Goal: Task Accomplishment & Management: Use online tool/utility

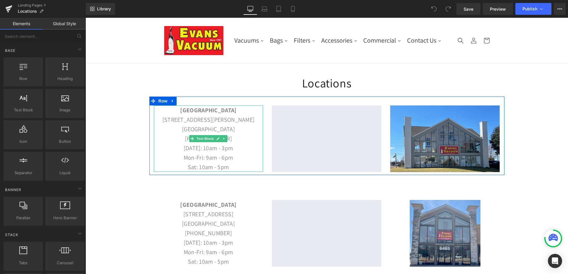
click at [208, 151] on p "[DATE]: 10am - 3pm" at bounding box center [208, 147] width 109 height 9
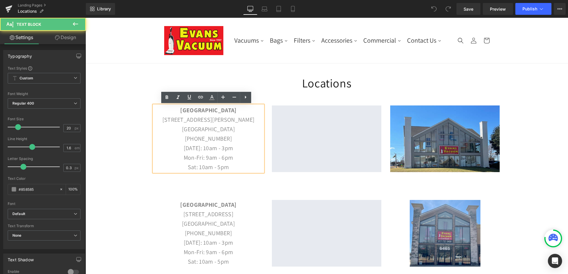
click at [233, 150] on p "[DATE]: 10am - 3pm" at bounding box center [208, 147] width 109 height 9
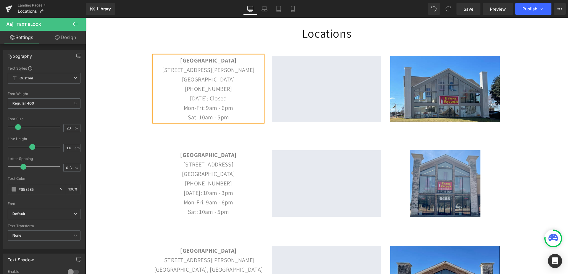
scroll to position [50, 0]
copy p "[DATE]: Closed"
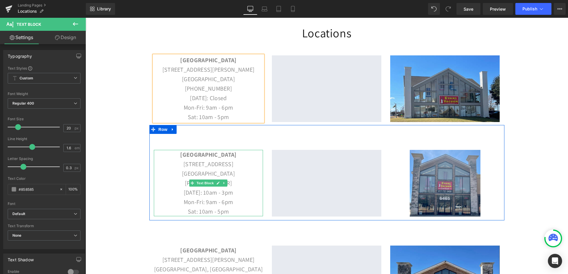
click at [190, 192] on p "[DATE]: 10am - 3pm" at bounding box center [208, 192] width 109 height 9
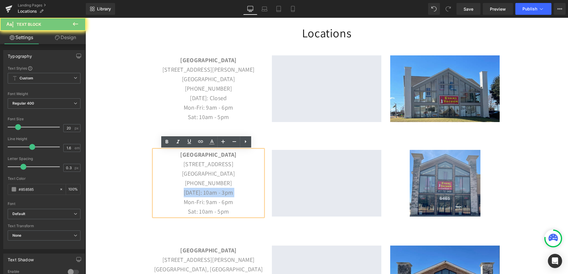
click at [190, 192] on p "[DATE]: 10am - 3pm" at bounding box center [208, 192] width 109 height 9
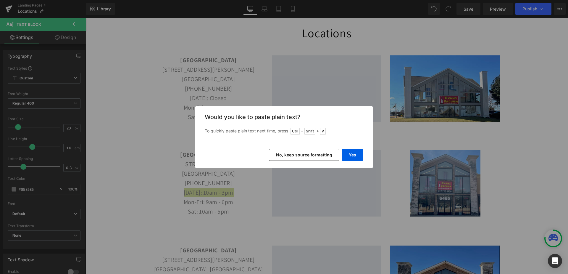
click at [327, 152] on button "No, keep source formatting" at bounding box center [304, 155] width 70 height 12
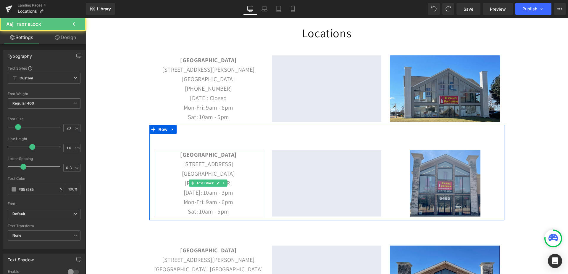
click at [227, 190] on p "[DATE]: 10am - 3pm" at bounding box center [208, 192] width 109 height 9
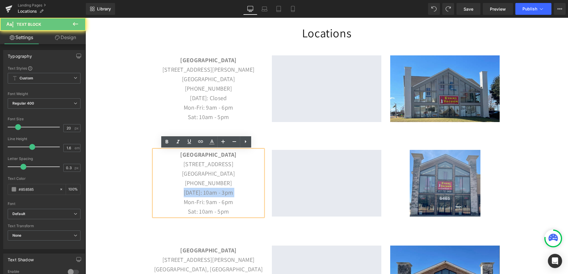
click at [227, 190] on p "[DATE]: 10am - 3pm" at bounding box center [208, 192] width 109 height 9
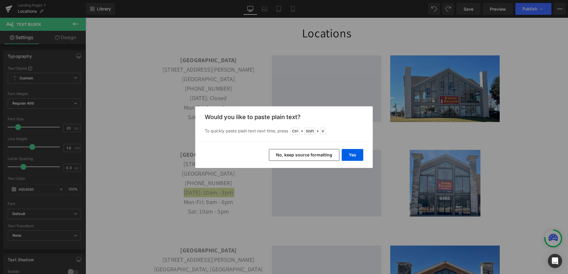
click at [352, 151] on button "Yes" at bounding box center [353, 155] width 22 height 12
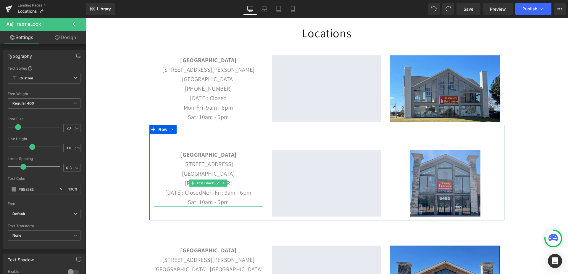
click at [218, 192] on p "[DATE]: ClosedMon-Fri: 9am - 6pm" at bounding box center [208, 192] width 109 height 9
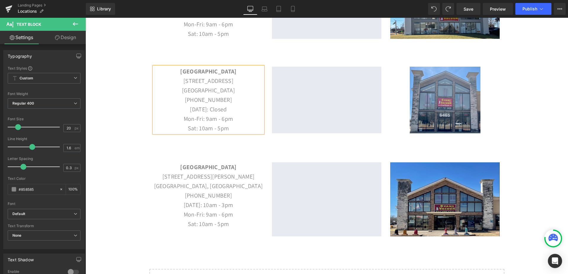
scroll to position [133, 0]
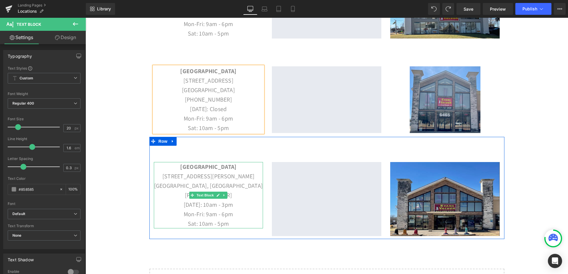
click at [194, 204] on p "[DATE]: 10am - 3pm" at bounding box center [208, 204] width 109 height 9
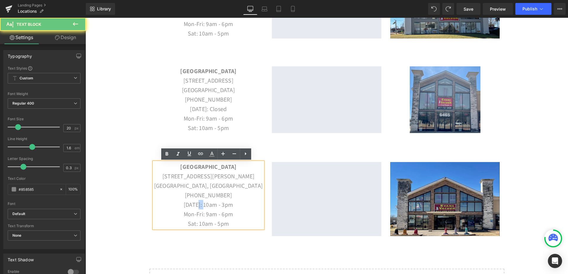
click at [194, 204] on p "[DATE]: 10am - 3pm" at bounding box center [208, 204] width 109 height 9
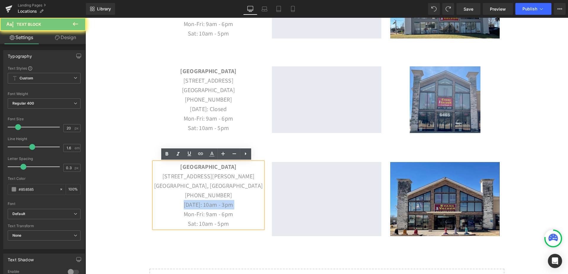
click at [194, 204] on p "[DATE]: 10am - 3pm" at bounding box center [208, 204] width 109 height 9
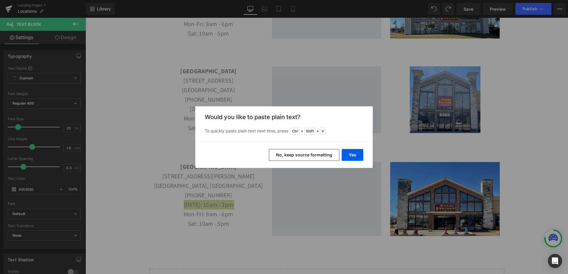
click at [350, 152] on button "Yes" at bounding box center [353, 155] width 22 height 12
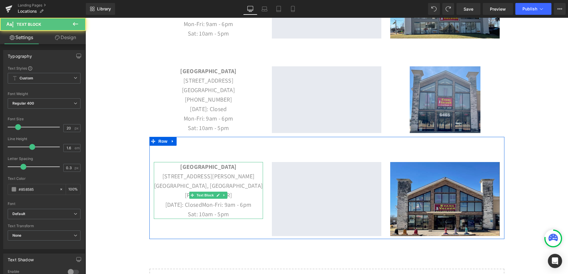
click at [217, 205] on p "[DATE]: ClosedMon-Fri: 9am - 6pm" at bounding box center [208, 204] width 109 height 9
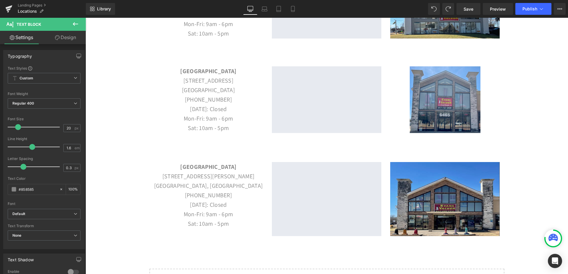
click at [466, 11] on span "Save" at bounding box center [468, 9] width 10 height 6
click at [525, 11] on span "Publish" at bounding box center [529, 9] width 15 height 5
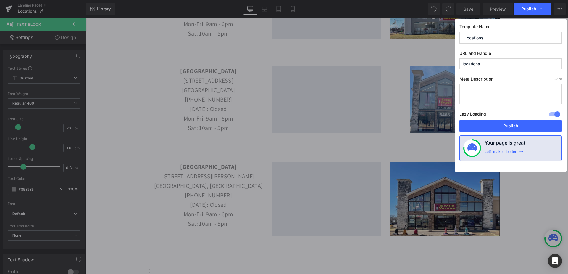
click at [512, 123] on button "Publish" at bounding box center [510, 126] width 102 height 12
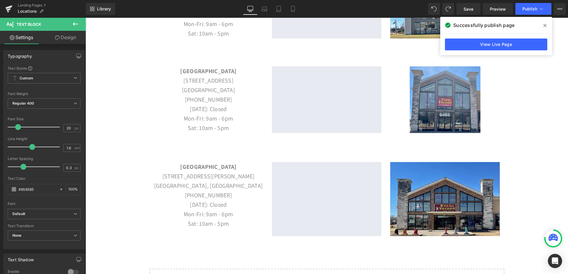
click at [544, 26] on icon at bounding box center [544, 25] width 3 height 3
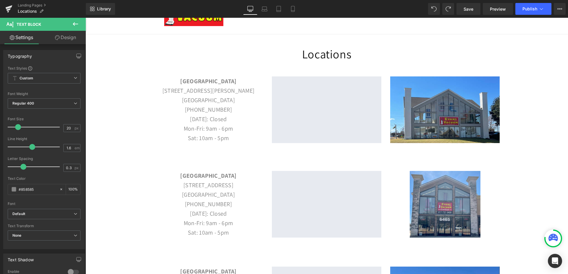
scroll to position [29, 0]
